Goal: Communication & Community: Participate in discussion

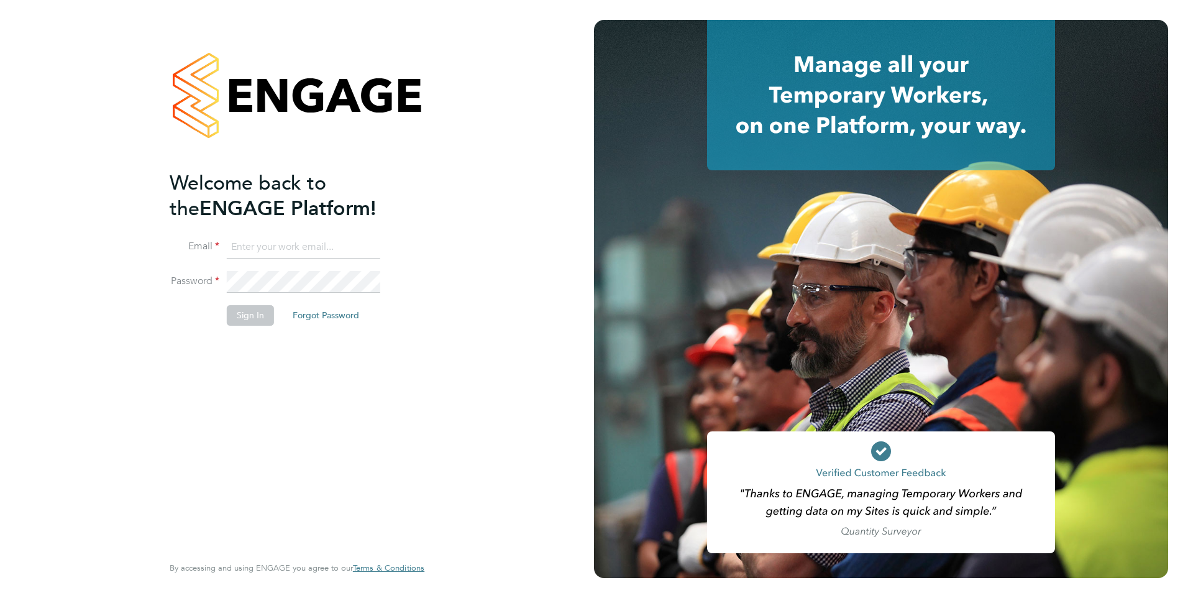
type input "Giuliana.Baldan@ncclondon.ac.uk"
click at [255, 319] on button "Sign In" at bounding box center [250, 315] width 47 height 20
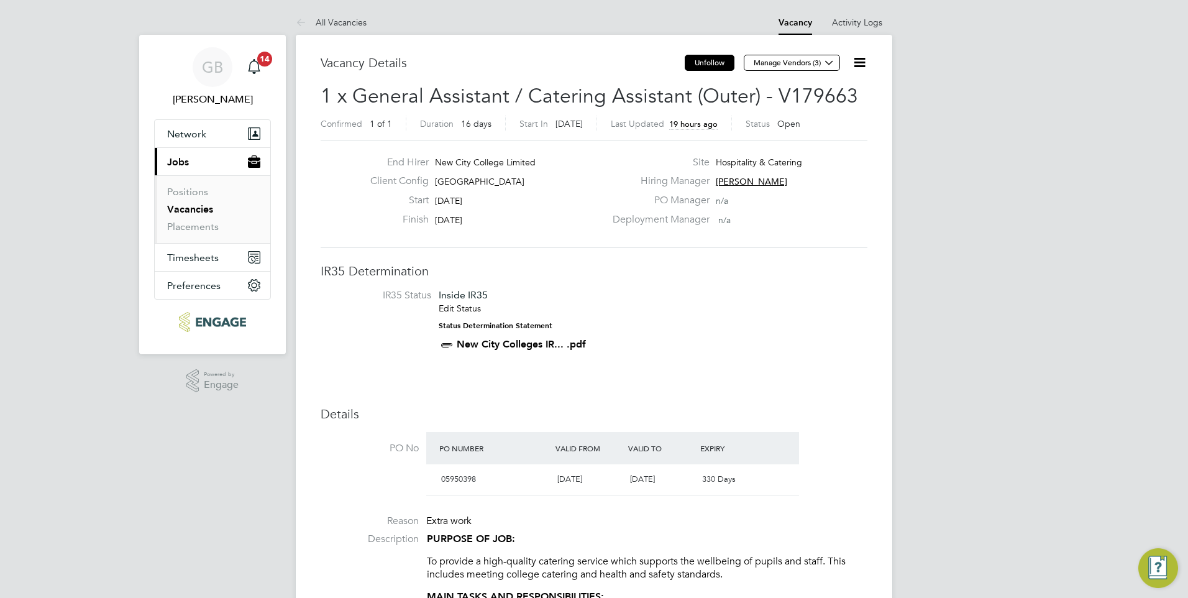
click at [715, 65] on button "Unfollow" at bounding box center [710, 63] width 50 height 16
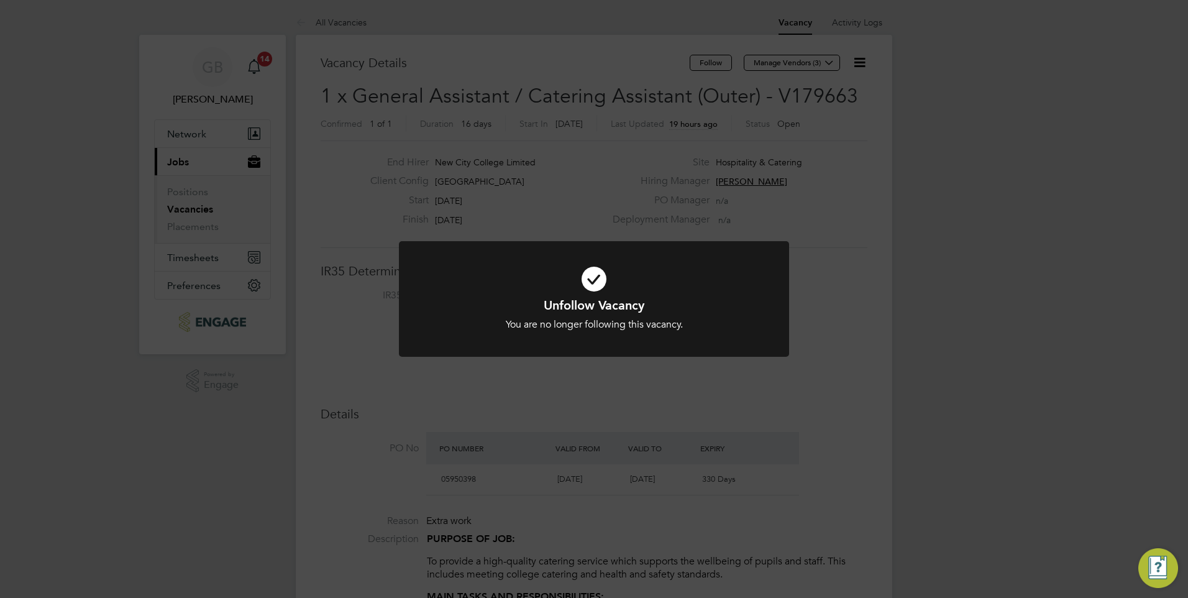
click at [715, 65] on div "Unfollow Vacancy You are no longer following this vacancy. Cancel Okay" at bounding box center [594, 299] width 1188 height 598
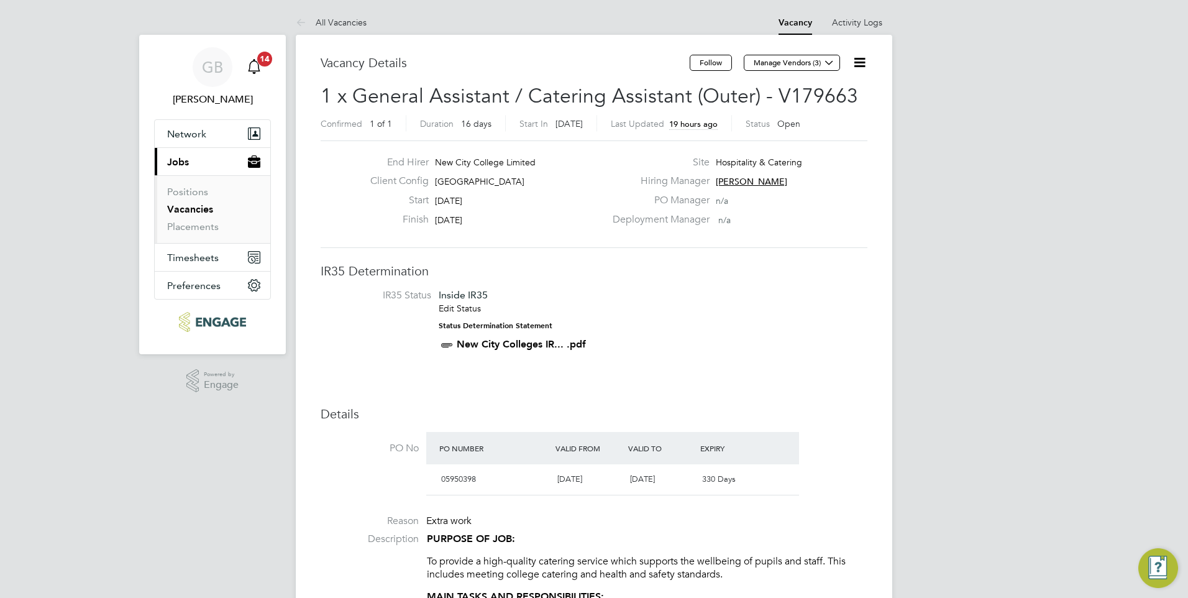
click at [260, 70] on icon "Main navigation" at bounding box center [254, 66] width 15 height 15
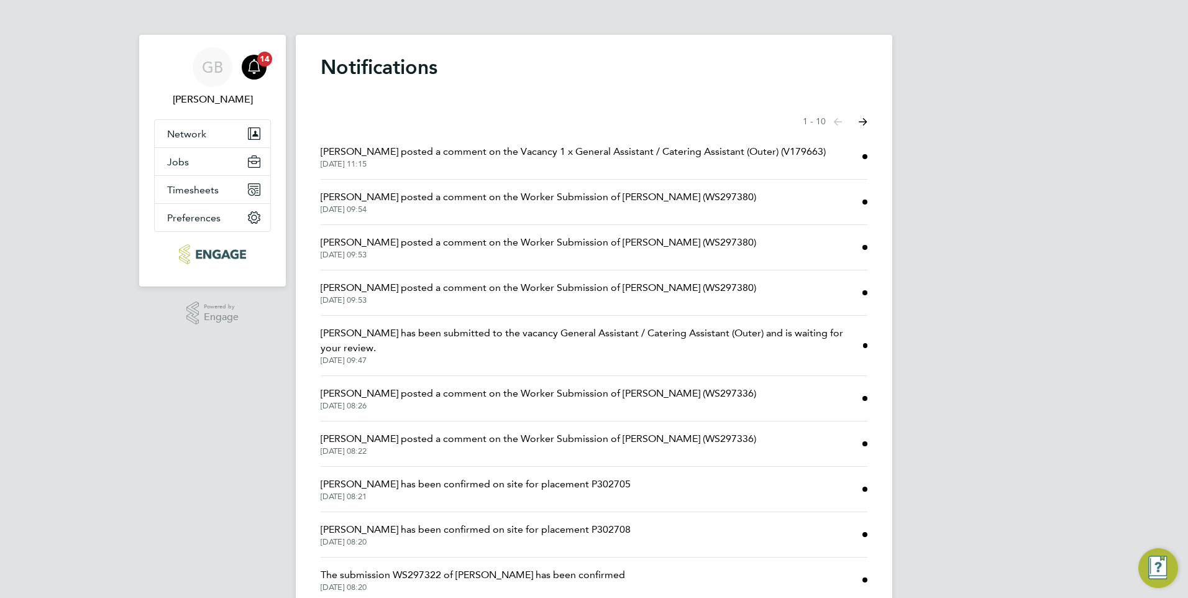
click at [371, 153] on span "Daniela Howell posted a comment on the Vacancy 1 x General Assistant / Catering…" at bounding box center [573, 151] width 505 height 15
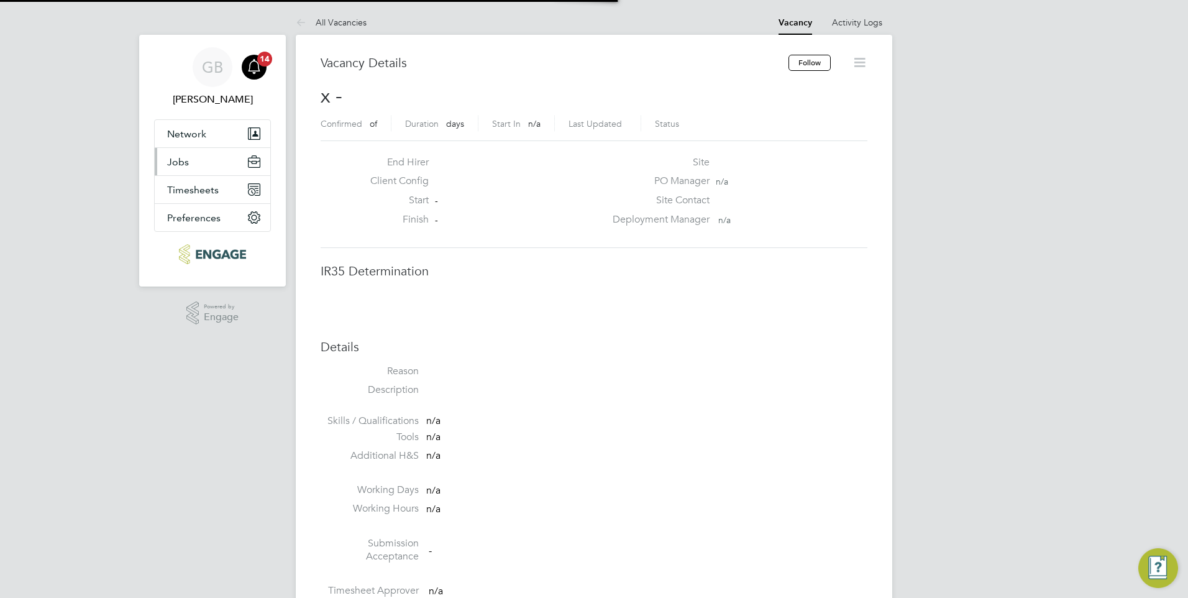
scroll to position [20, 245]
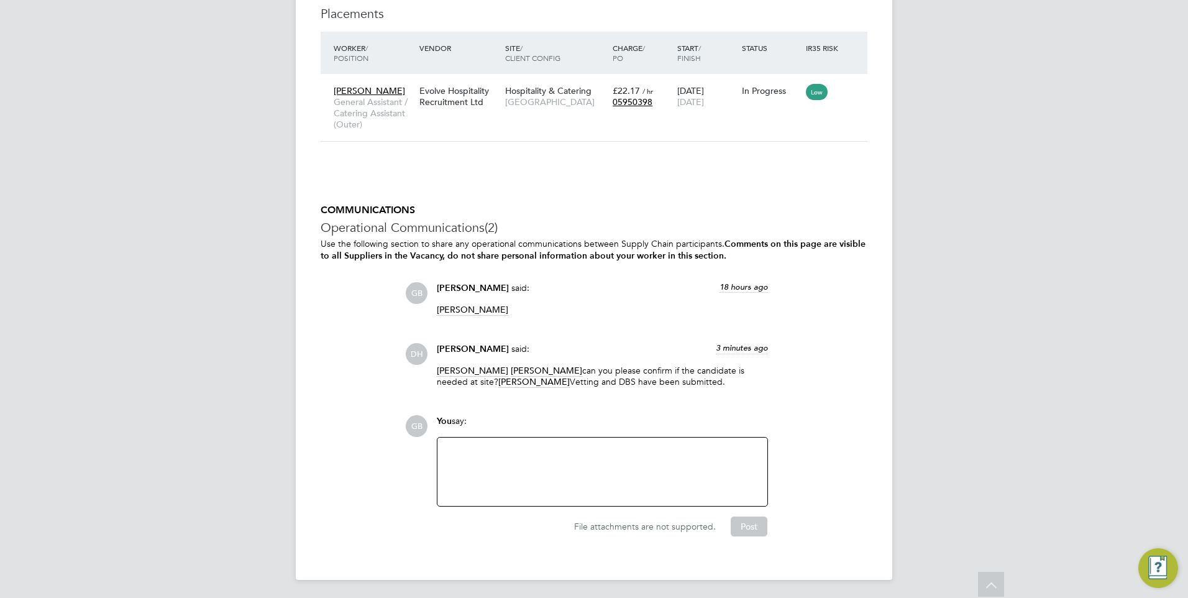
click at [482, 449] on div at bounding box center [602, 471] width 315 height 53
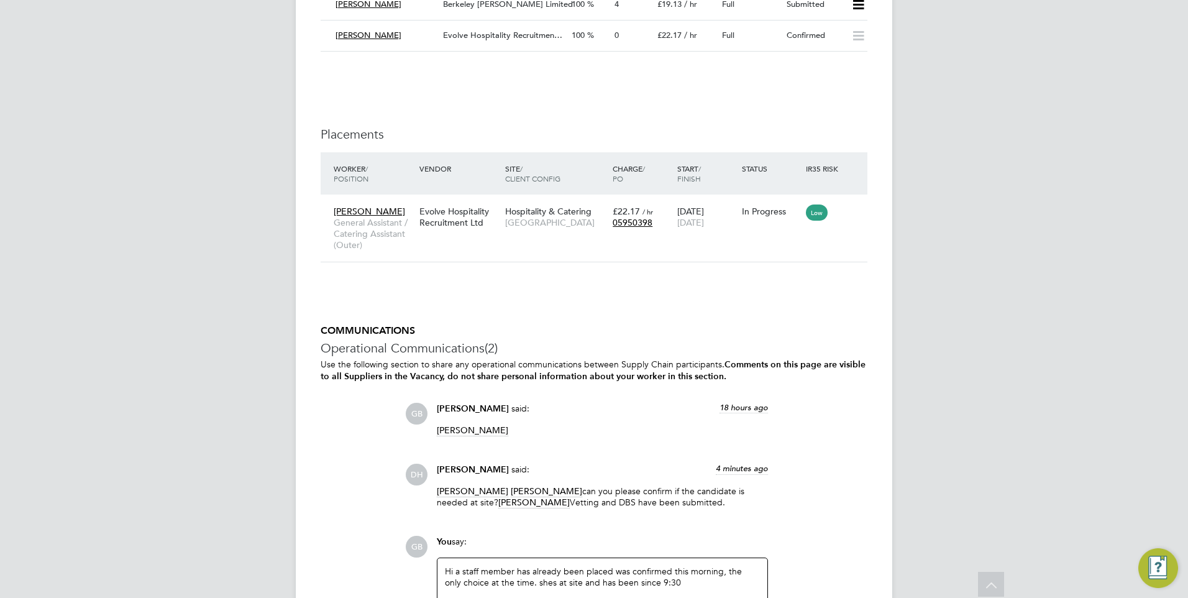
scroll to position [2788, 0]
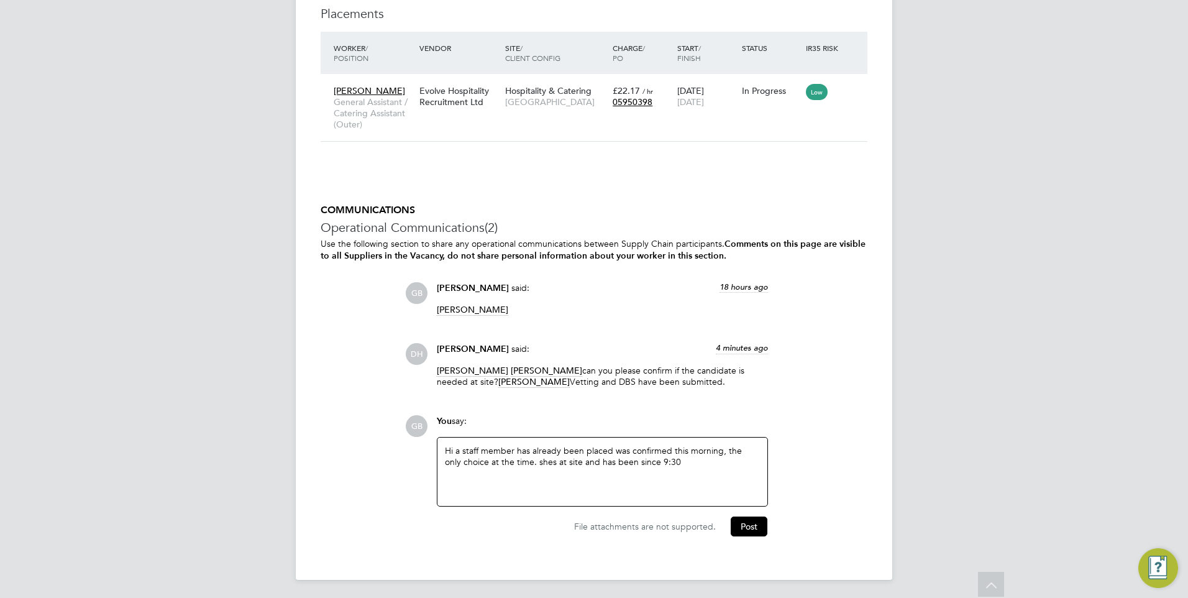
click at [531, 457] on div "Hi a staff member has already been placed was confirmed this morning, the only …" at bounding box center [602, 471] width 315 height 53
click at [689, 478] on div "Hi a staff member has already been placed was confirmed this morning, the only …" at bounding box center [602, 471] width 315 height 53
click at [752, 524] on button "Post" at bounding box center [749, 526] width 37 height 20
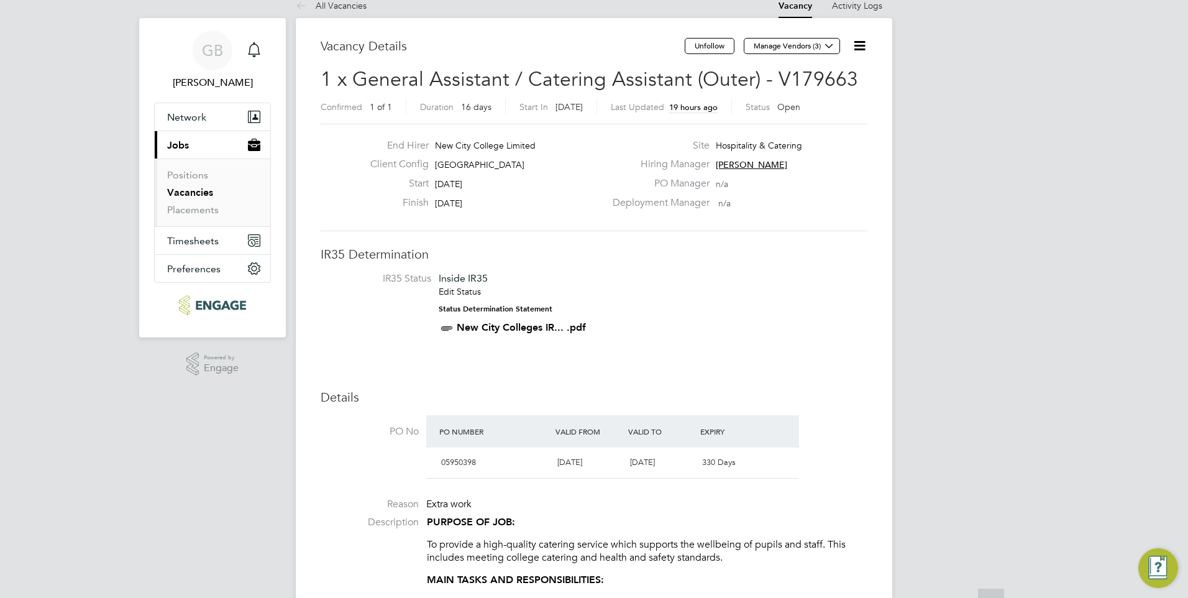
scroll to position [0, 0]
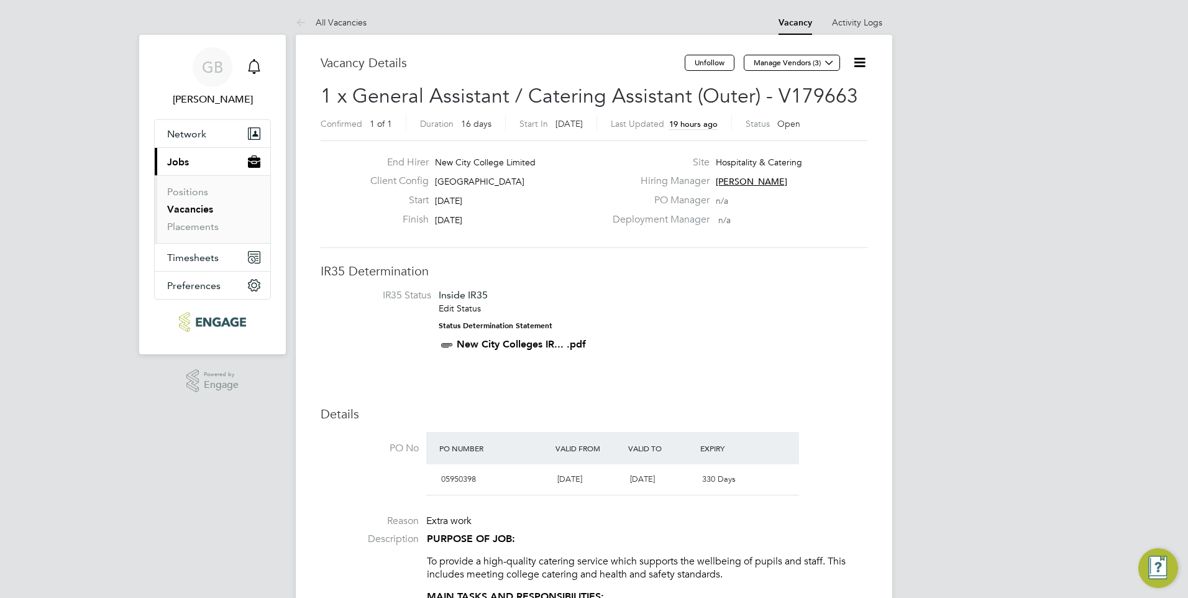
click at [251, 62] on icon "Main navigation" at bounding box center [254, 65] width 12 height 12
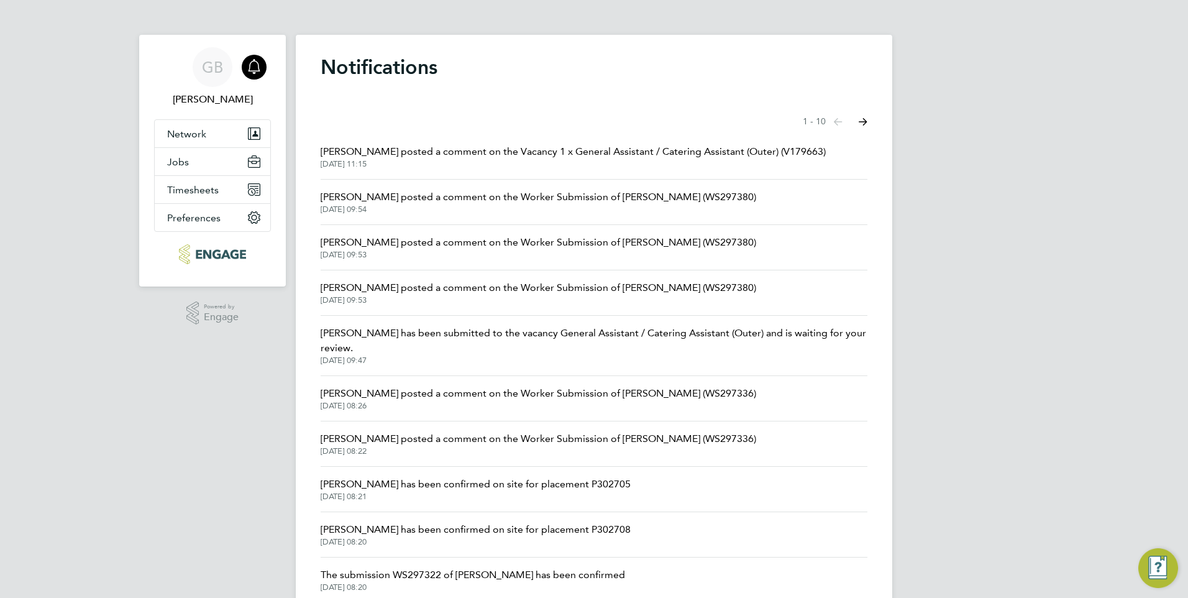
click at [369, 191] on span "Daniela Howell posted a comment on the Worker Submission of Alice Brown (WS2973…" at bounding box center [539, 197] width 436 height 15
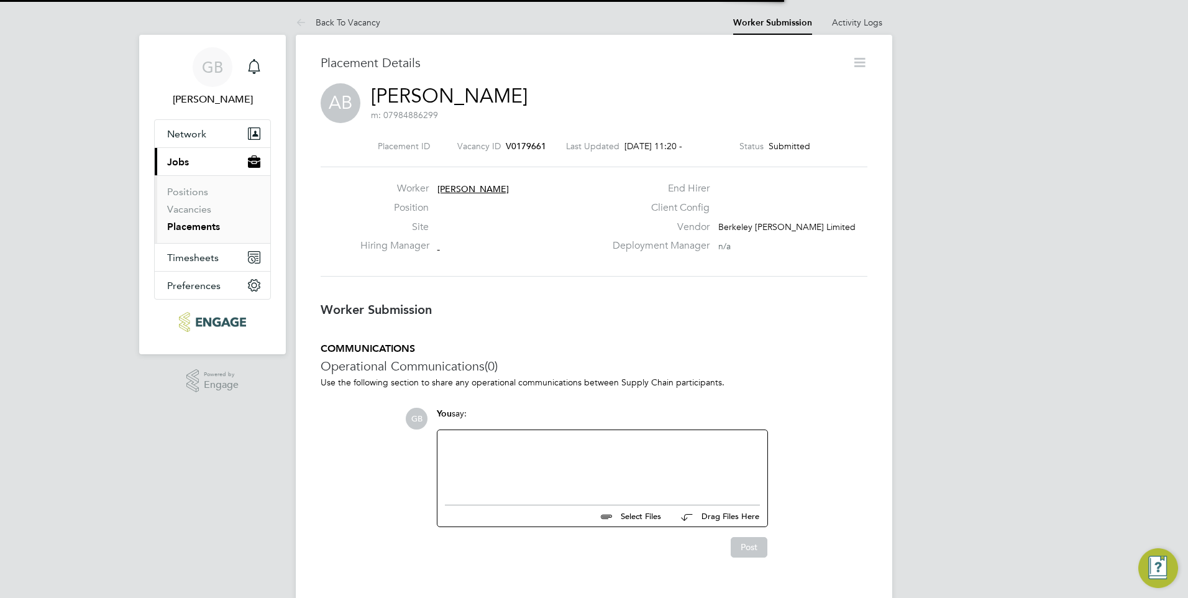
scroll to position [20, 245]
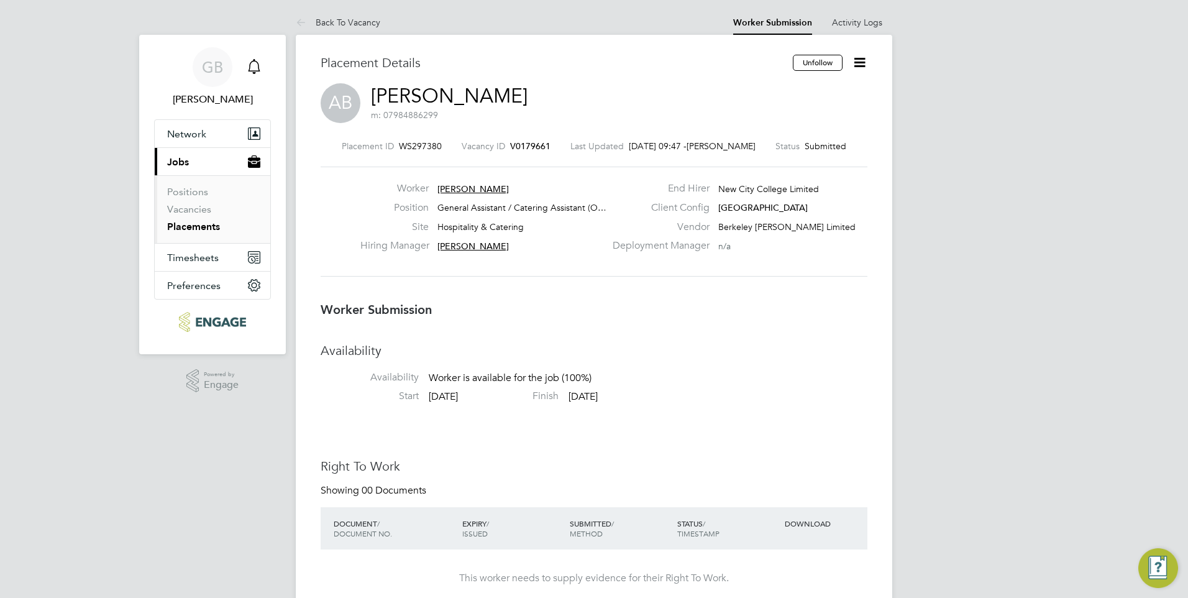
click at [256, 63] on icon "Main navigation" at bounding box center [254, 66] width 15 height 15
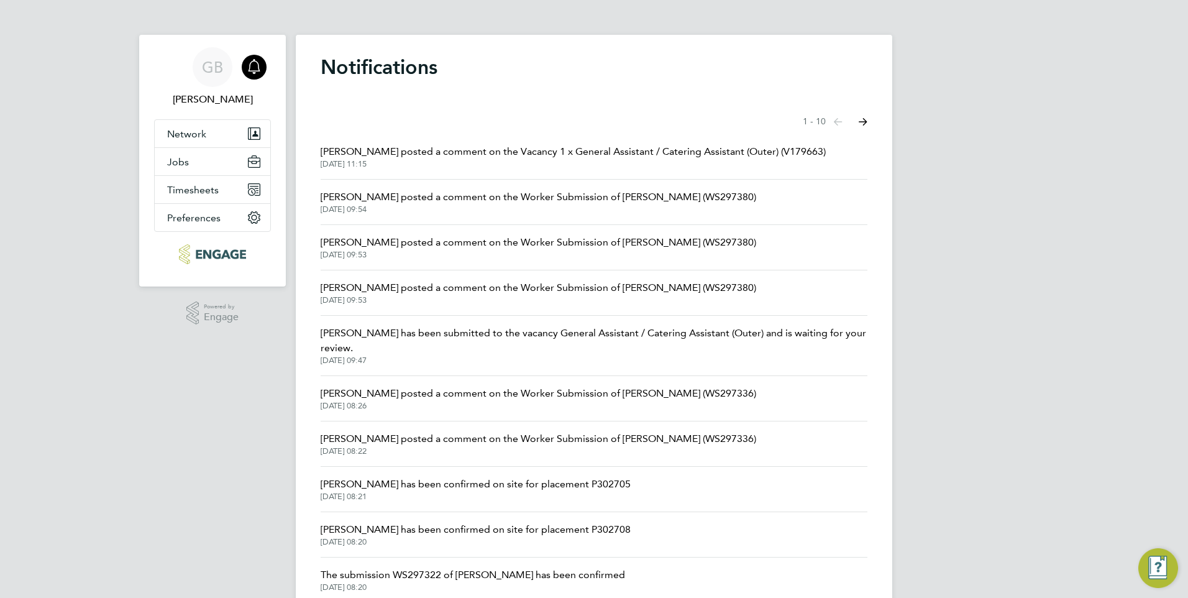
click at [444, 332] on span "Alice Brown has been submitted to the vacancy General Assistant / Catering Assi…" at bounding box center [594, 341] width 547 height 30
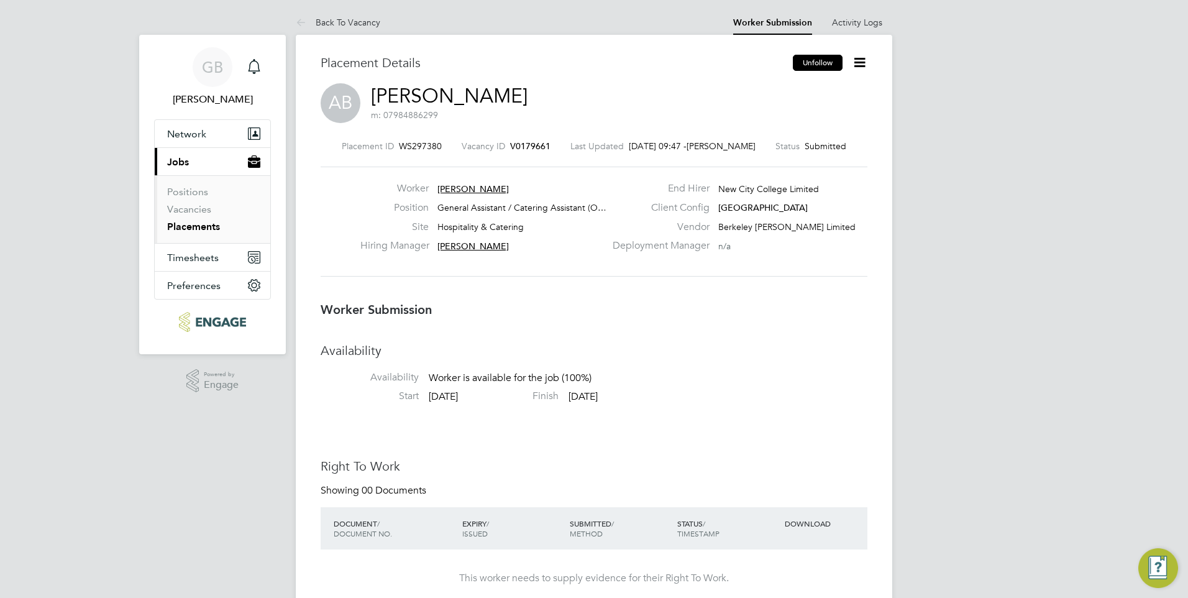
click at [823, 66] on button "Unfollow" at bounding box center [818, 63] width 50 height 16
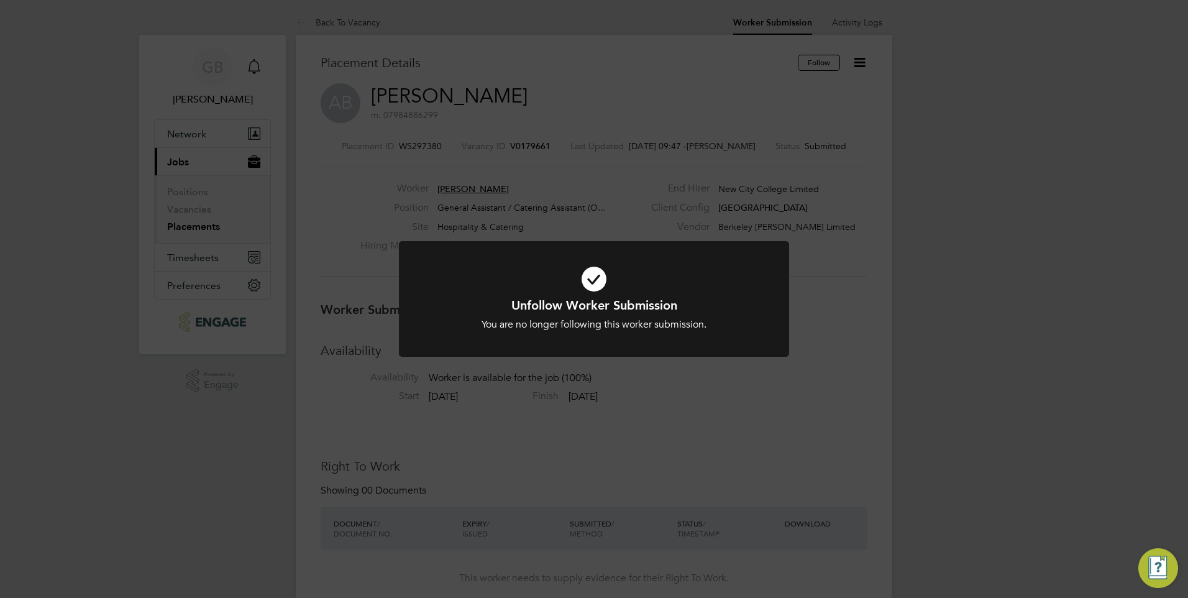
click at [256, 70] on div "Unfollow Worker Submission You are no longer following this worker submission. …" at bounding box center [594, 299] width 1188 height 598
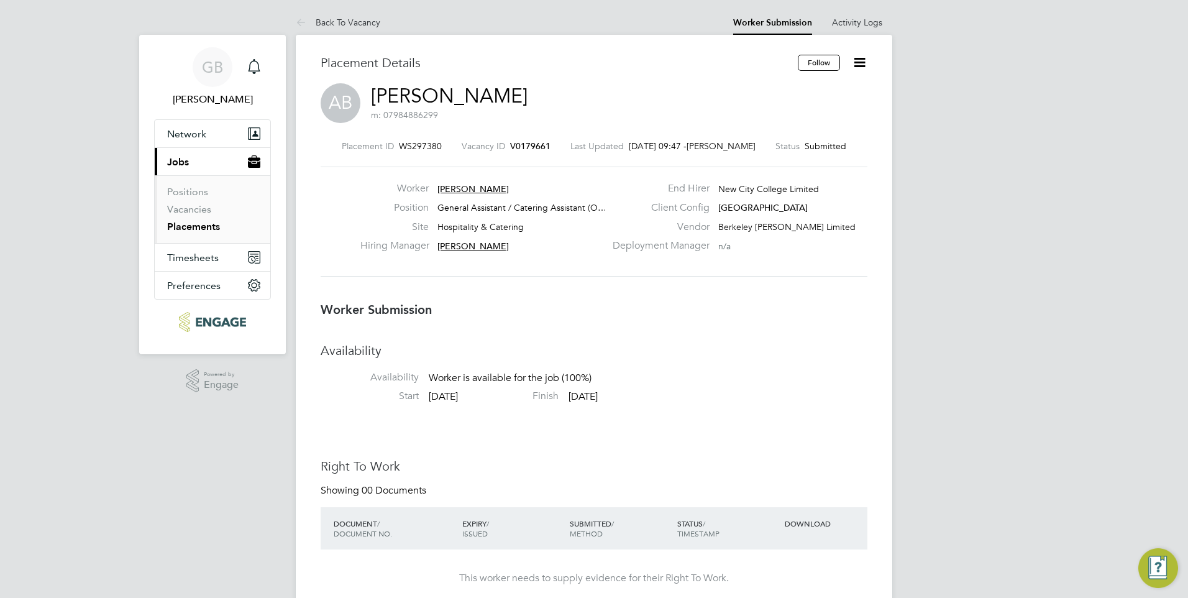
click at [256, 70] on icon "Main navigation" at bounding box center [254, 66] width 15 height 15
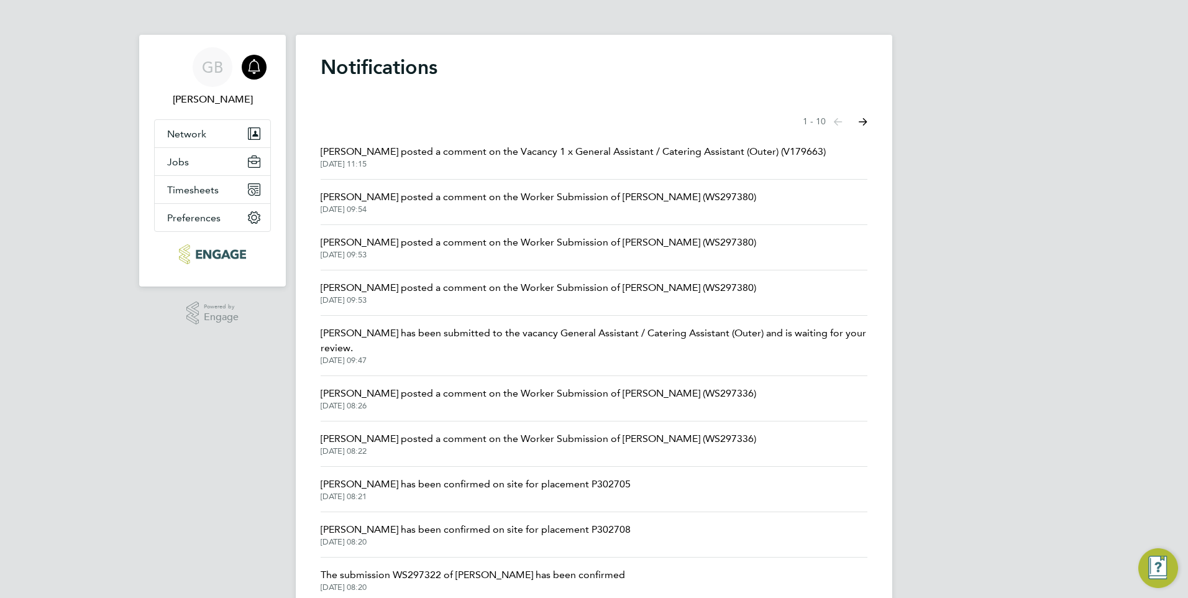
click at [469, 389] on span "Daniela Howell posted a comment on the Worker Submission of Angela Nkansah (WS2…" at bounding box center [539, 393] width 436 height 15
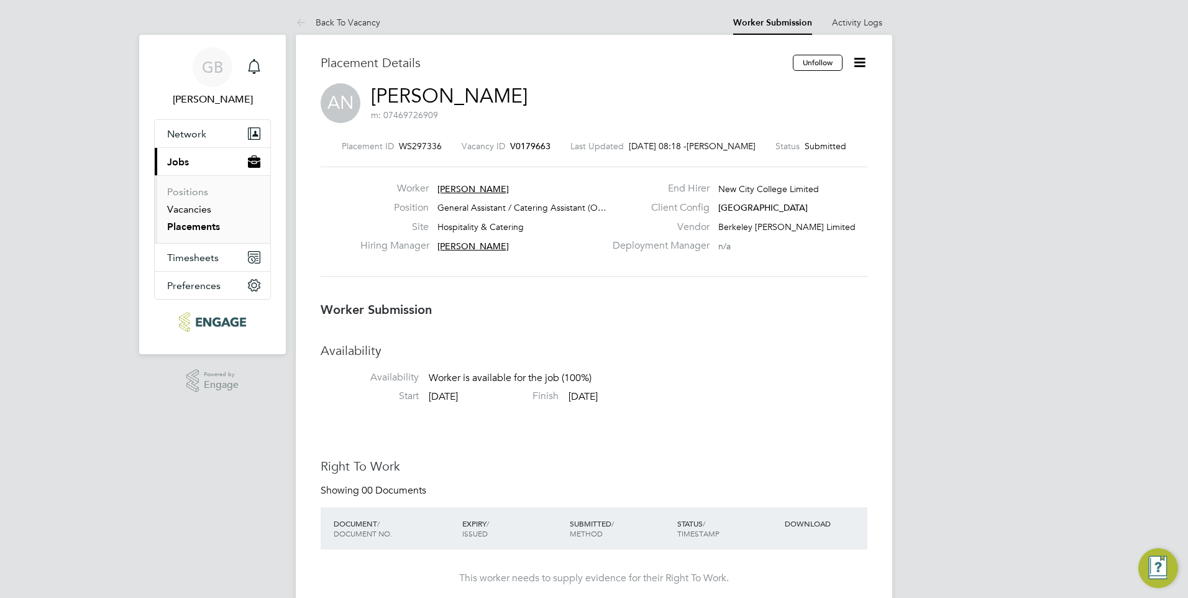
click at [182, 206] on link "Vacancies" at bounding box center [189, 209] width 44 height 12
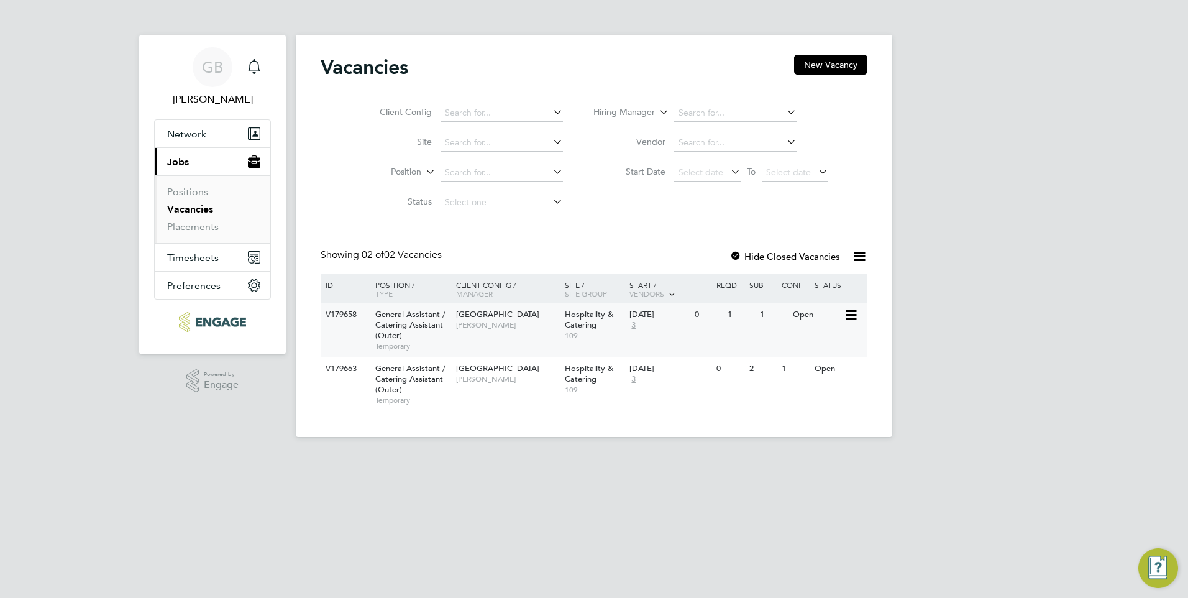
click at [490, 314] on span "[GEOGRAPHIC_DATA]" at bounding box center [497, 314] width 83 height 11
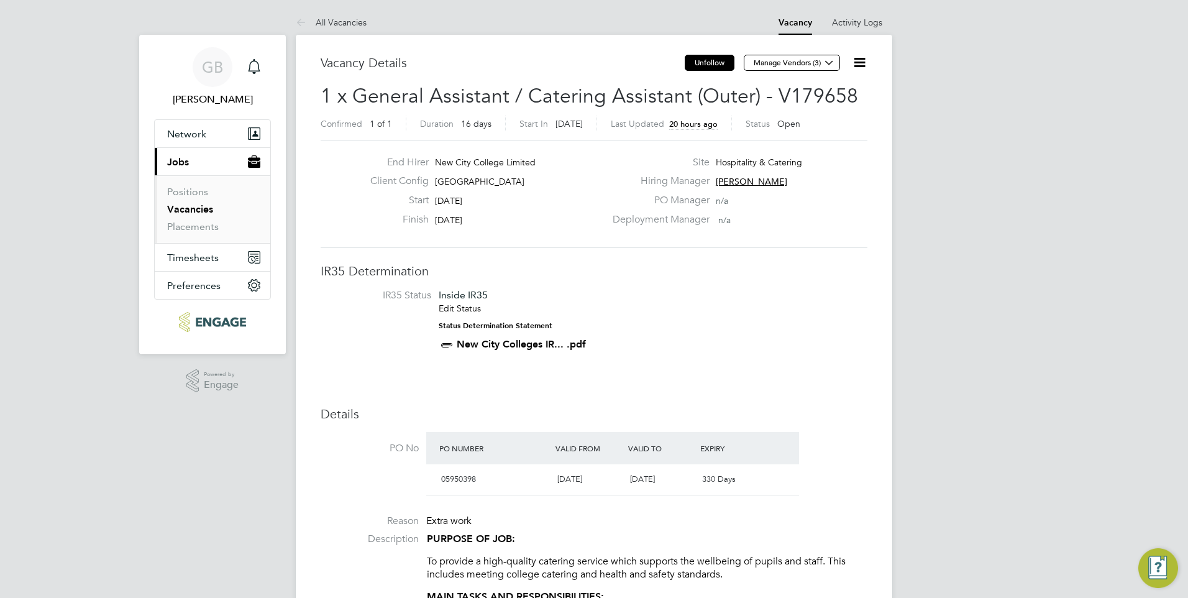
click at [720, 68] on button "Unfollow" at bounding box center [710, 63] width 50 height 16
click at [179, 211] on link "Vacancies" at bounding box center [190, 209] width 46 height 12
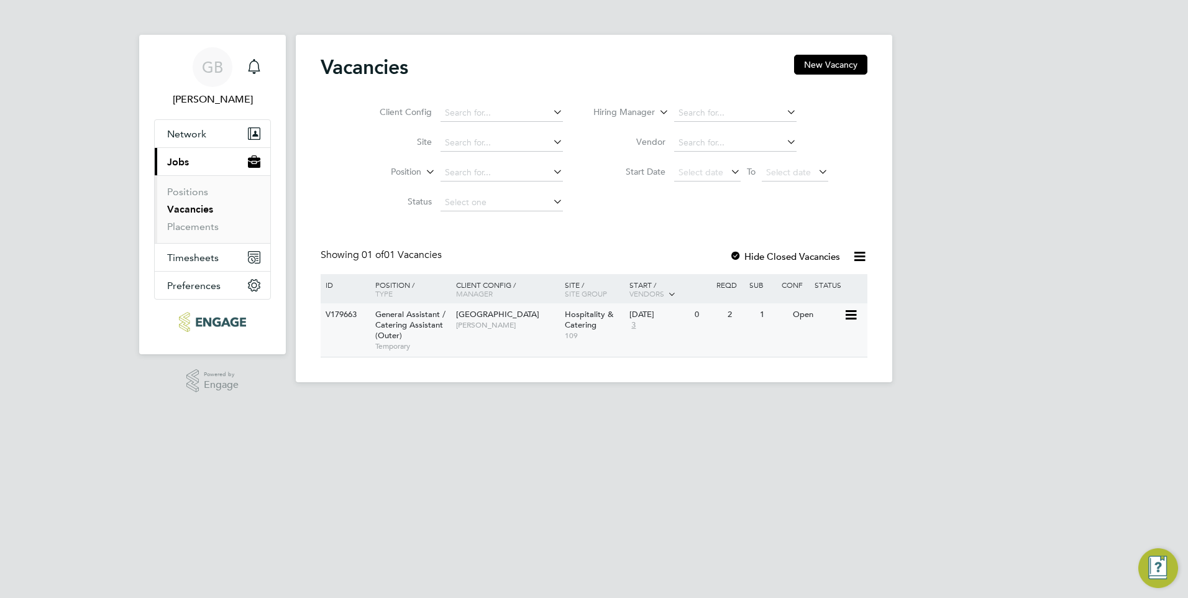
click at [800, 316] on div "Open" at bounding box center [817, 314] width 54 height 23
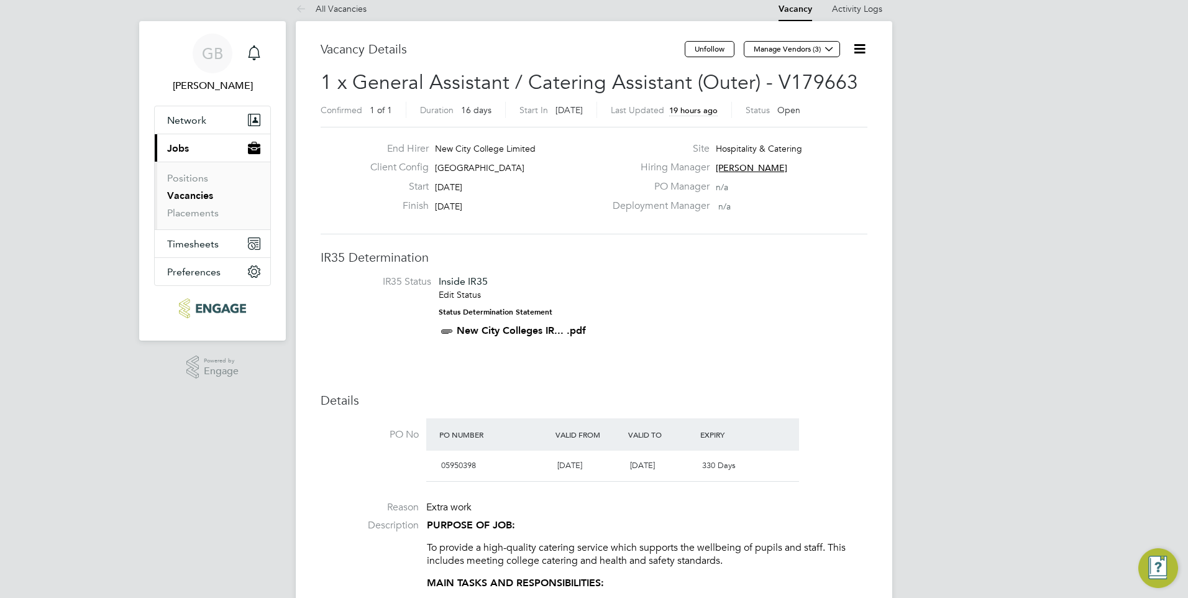
scroll to position [3, 0]
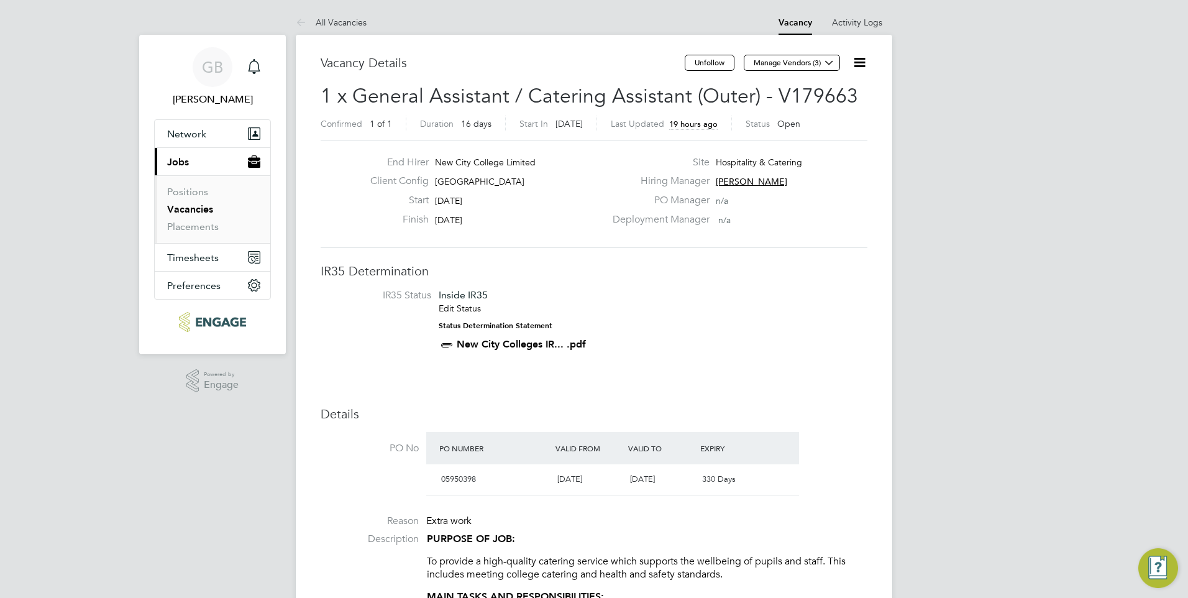
click at [178, 206] on link "Vacancies" at bounding box center [190, 209] width 46 height 12
